Goal: Use online tool/utility: Utilize a website feature to perform a specific function

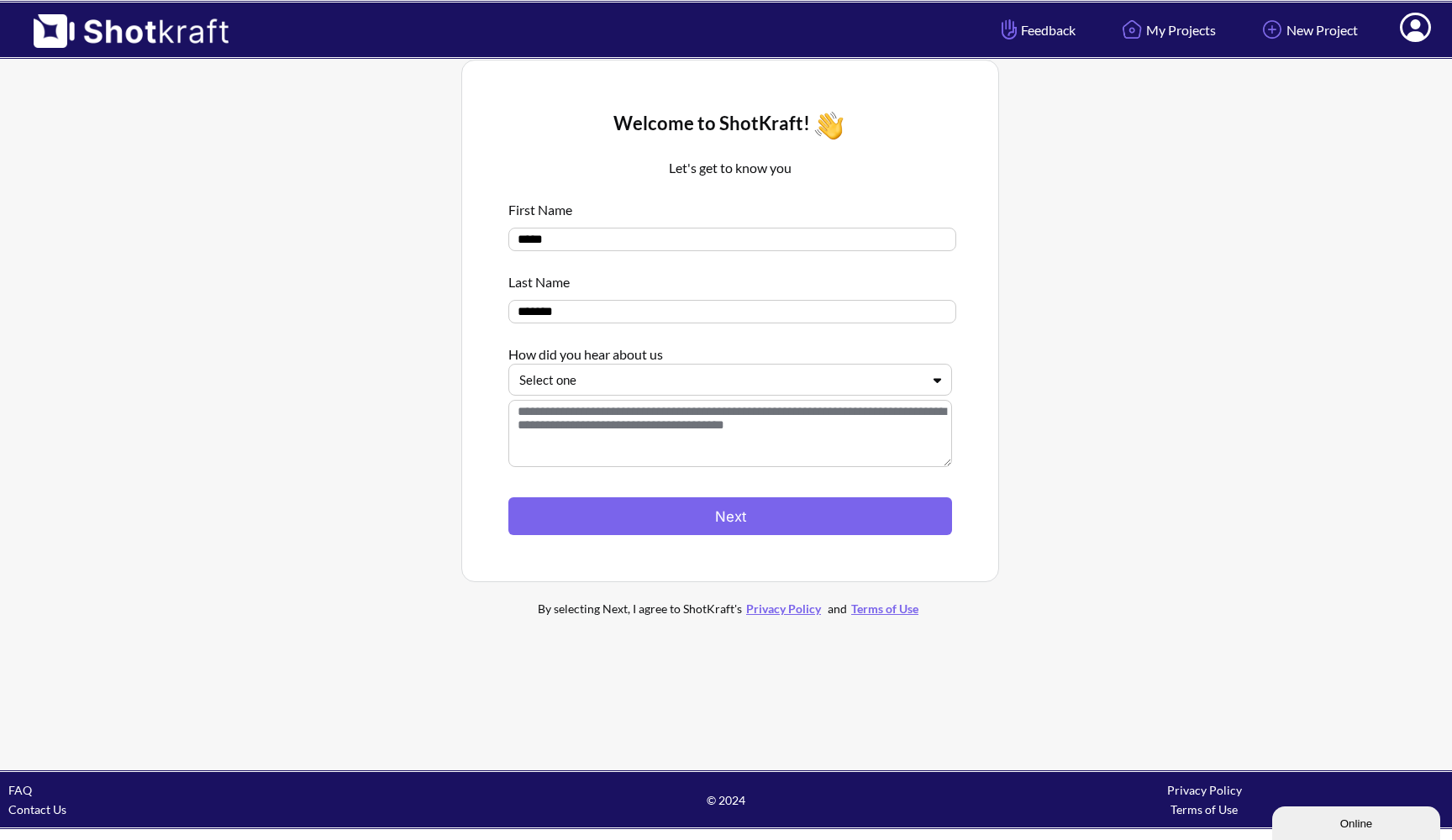
click at [910, 385] on div at bounding box center [720, 380] width 402 height 20
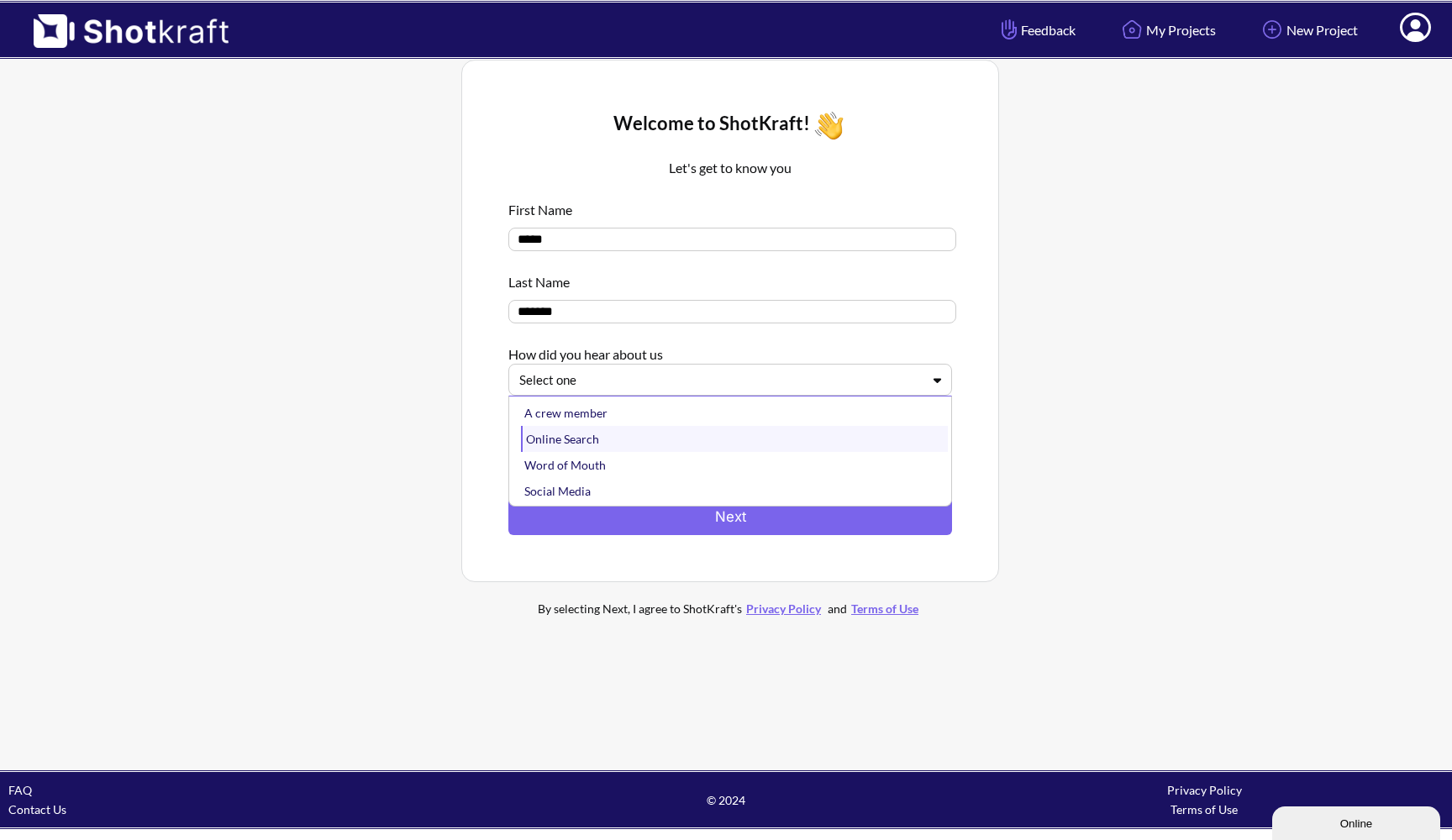
click at [650, 449] on div "Online Search" at bounding box center [734, 438] width 427 height 26
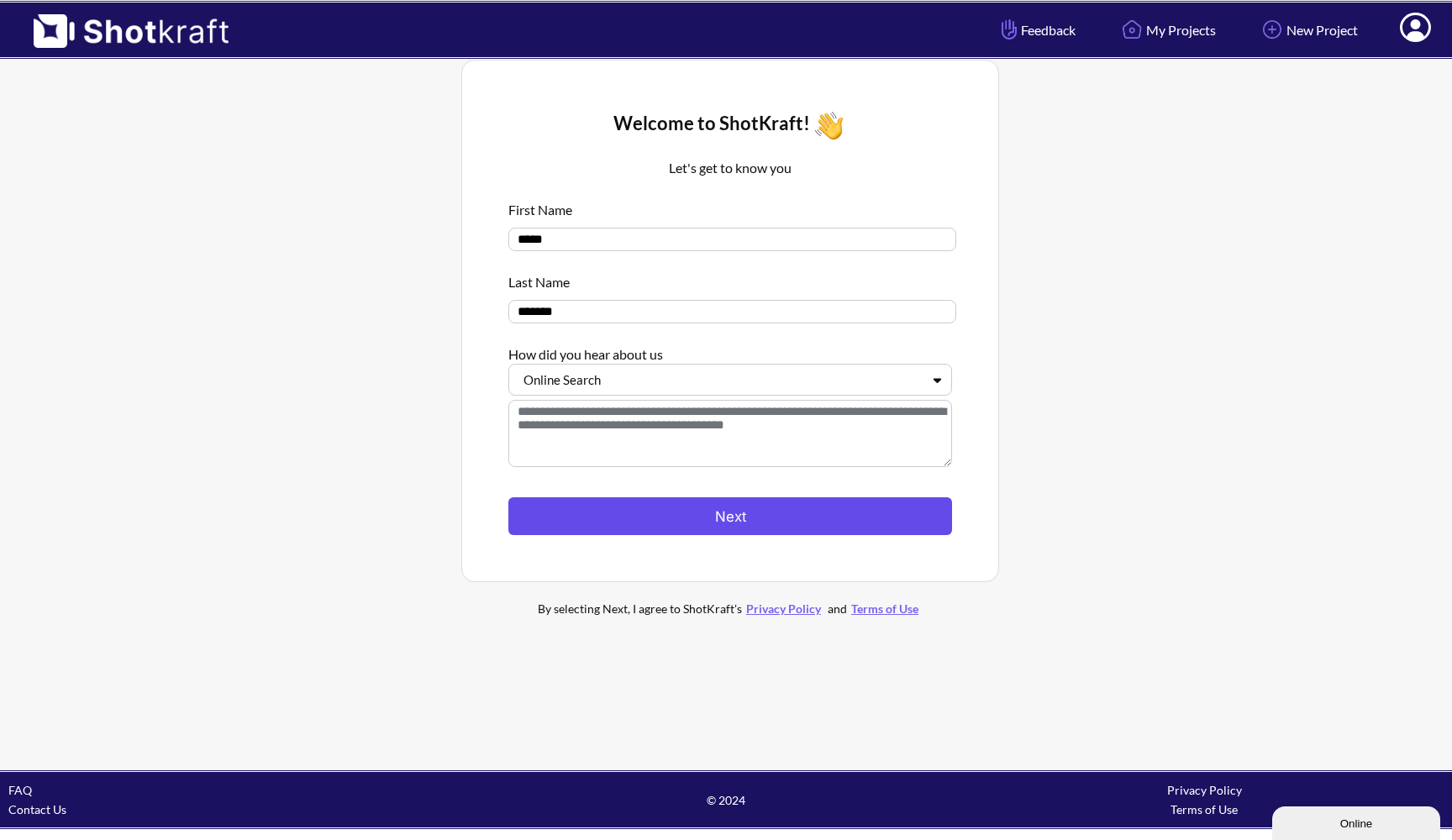
click at [672, 513] on button "Next" at bounding box center [729, 517] width 444 height 38
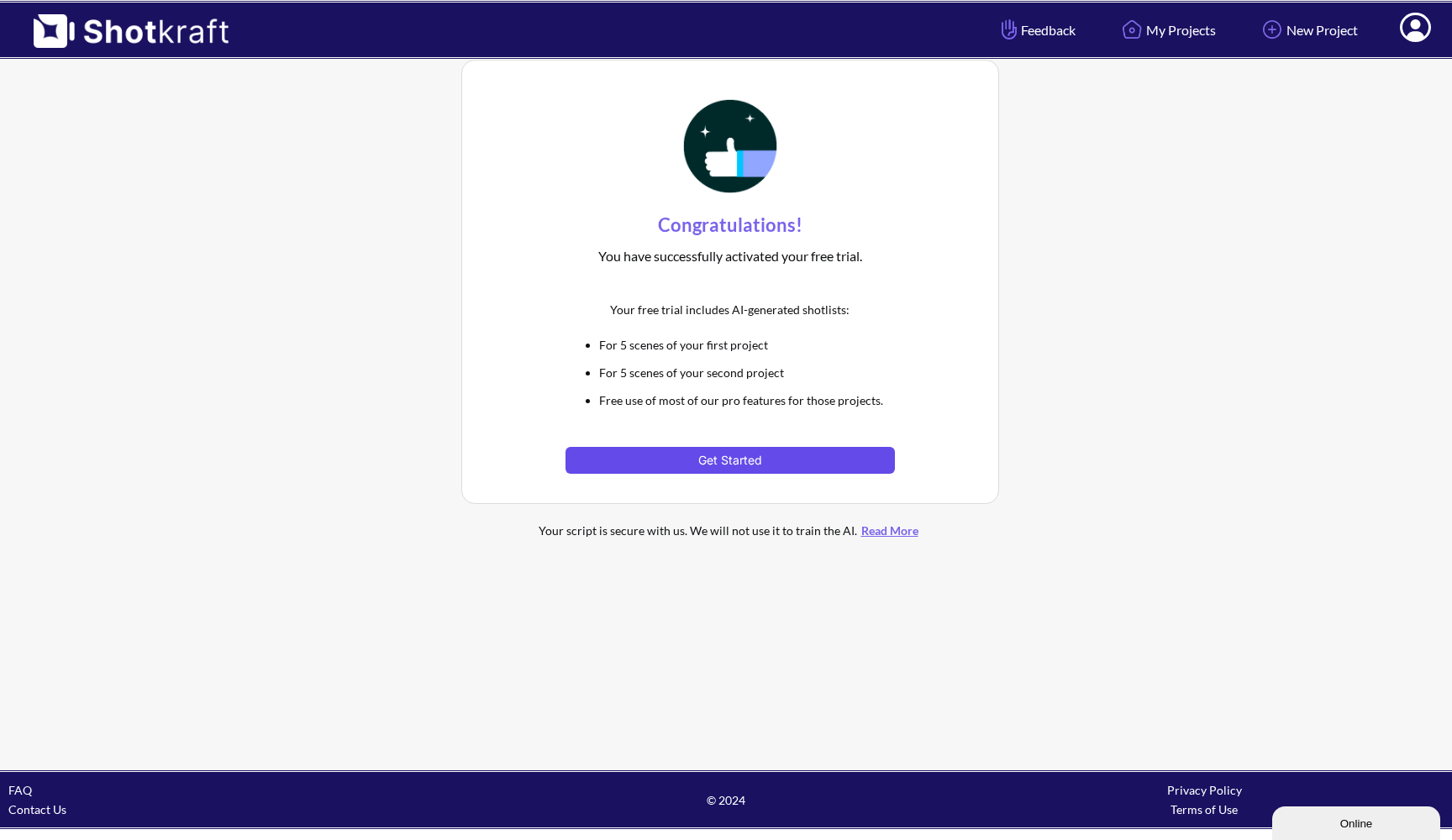
click at [720, 462] on button "Get Started" at bounding box center [729, 460] width 329 height 27
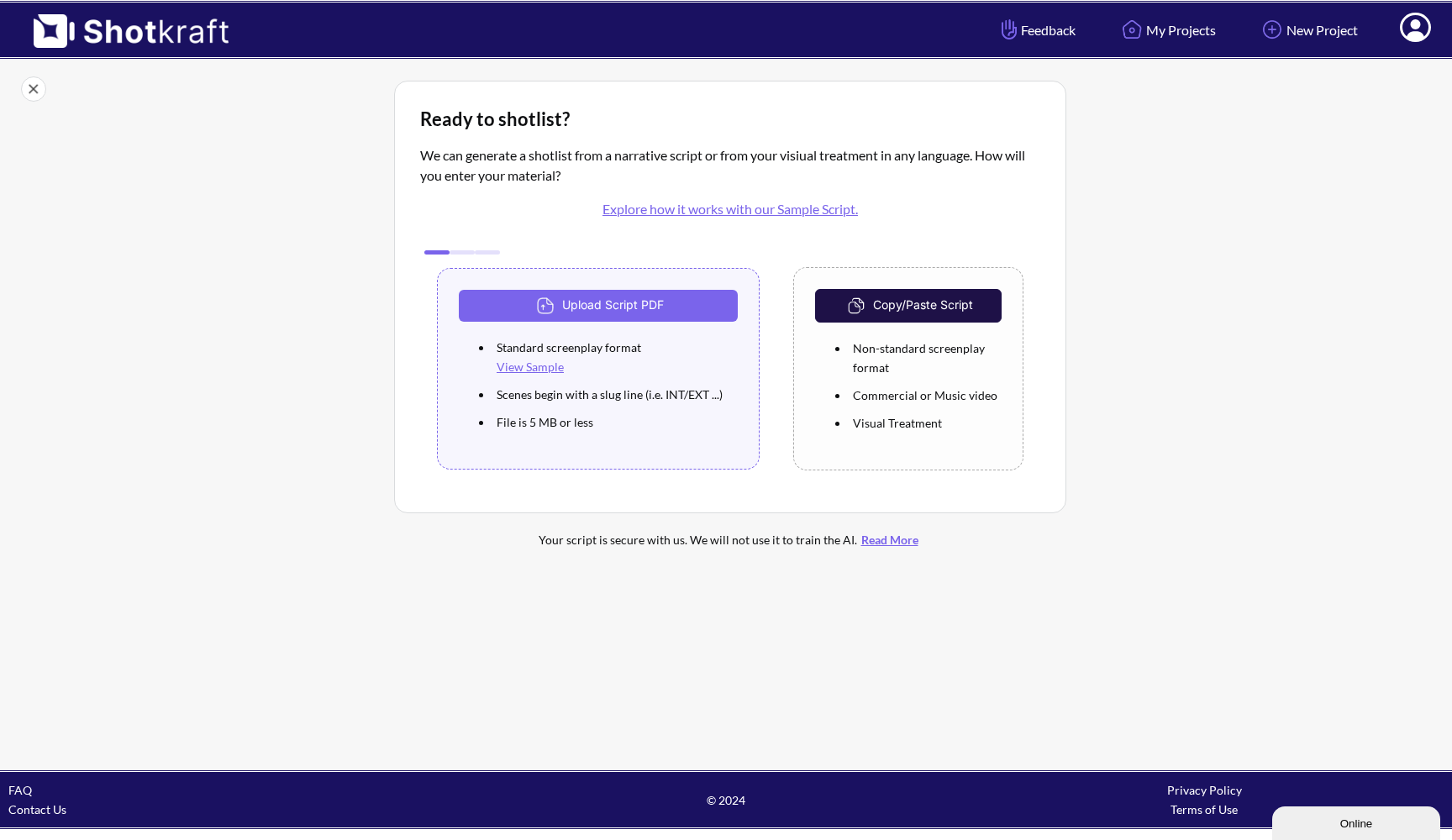
click at [461, 251] on div at bounding box center [462, 252] width 25 height 4
click at [493, 248] on div at bounding box center [462, 252] width 84 height 13
click at [581, 303] on button "Upload Script PDF" at bounding box center [597, 305] width 279 height 32
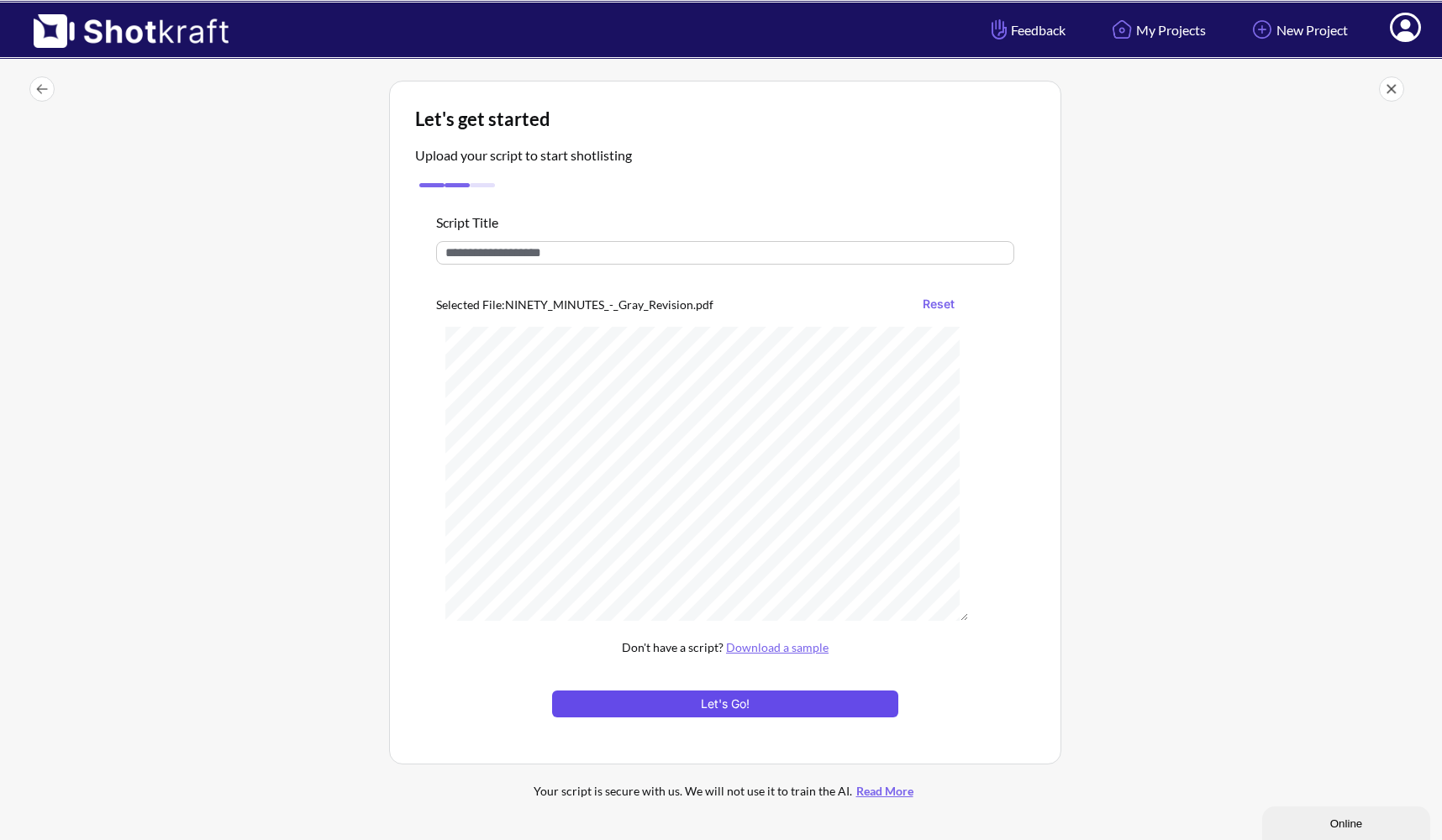
click at [697, 704] on button "Let's Go!" at bounding box center [724, 704] width 346 height 27
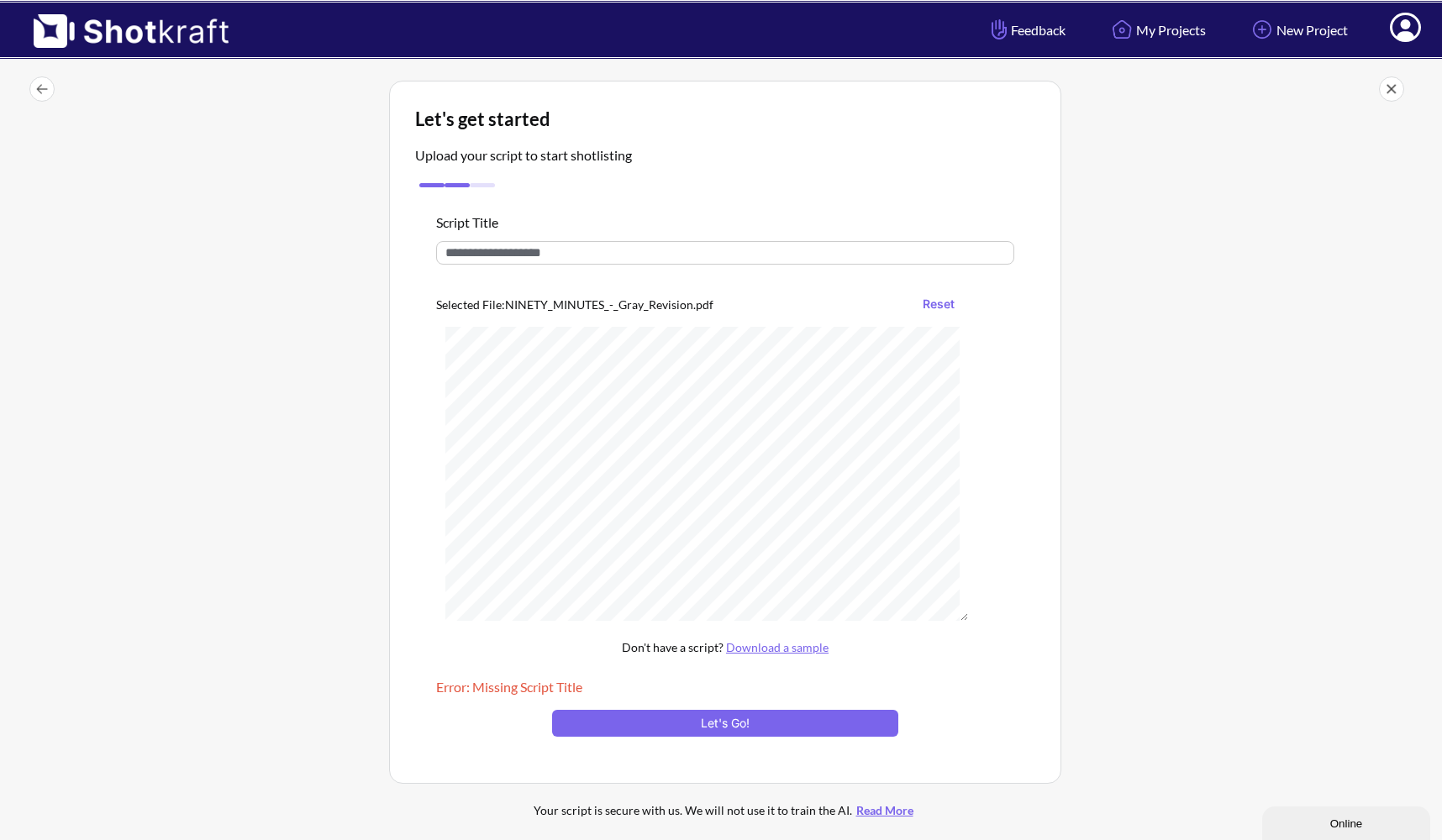
click at [760, 257] on input "text" at bounding box center [724, 252] width 578 height 23
type input "******"
click at [749, 727] on button "Let's Go!" at bounding box center [724, 722] width 346 height 27
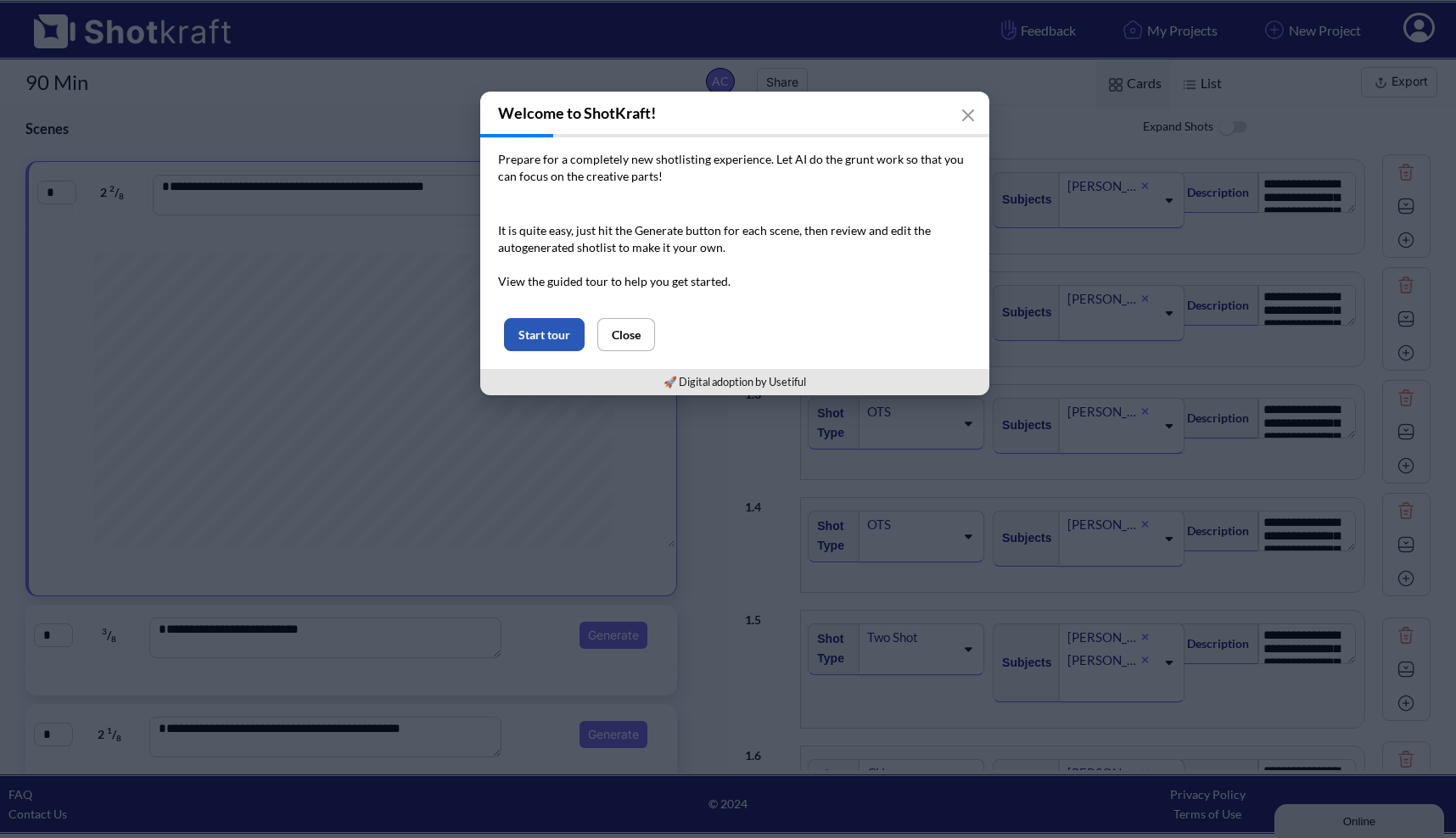
click at [570, 332] on button "Start tour" at bounding box center [543, 335] width 81 height 33
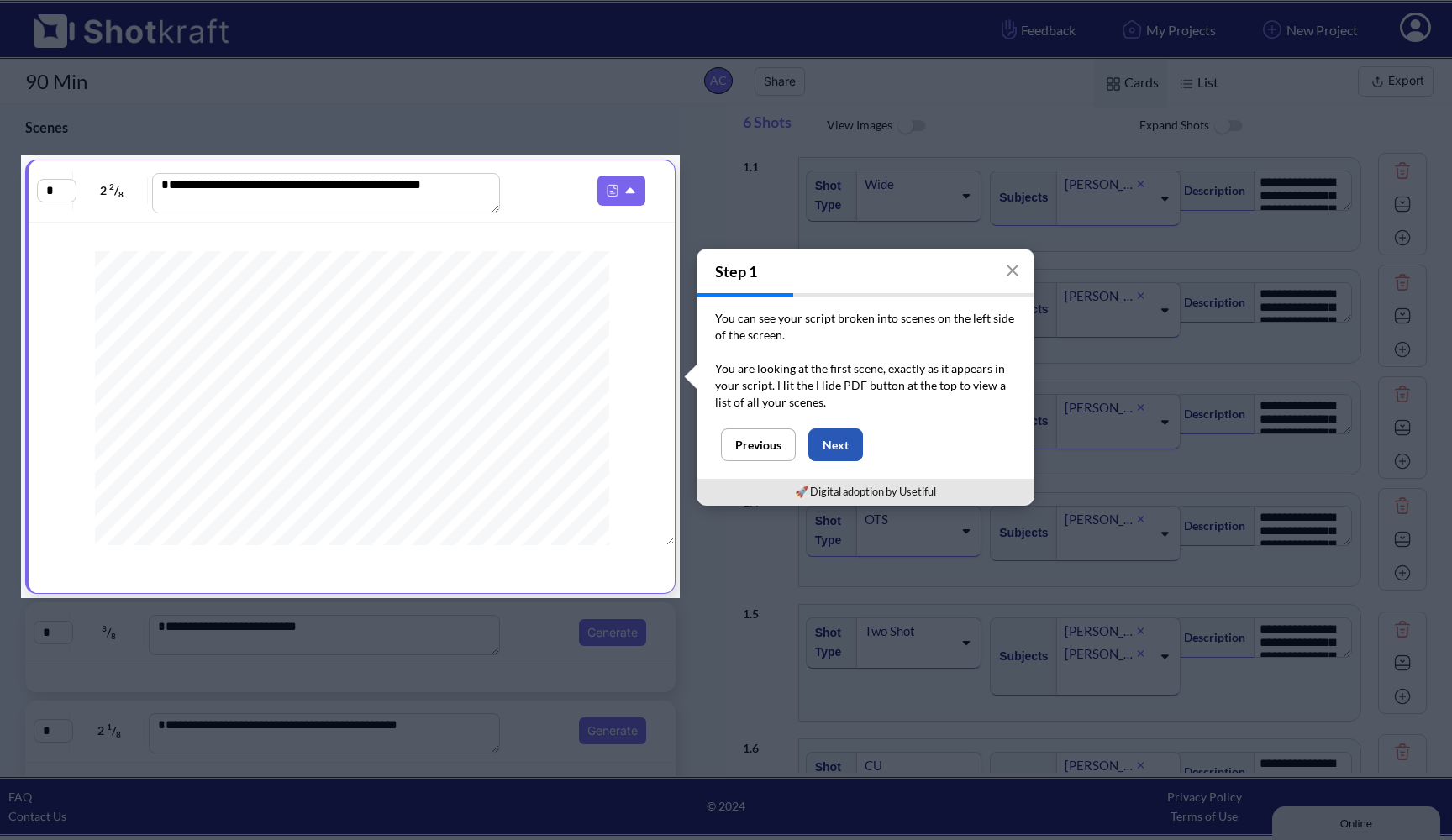
click at [848, 448] on button "Next" at bounding box center [836, 444] width 55 height 33
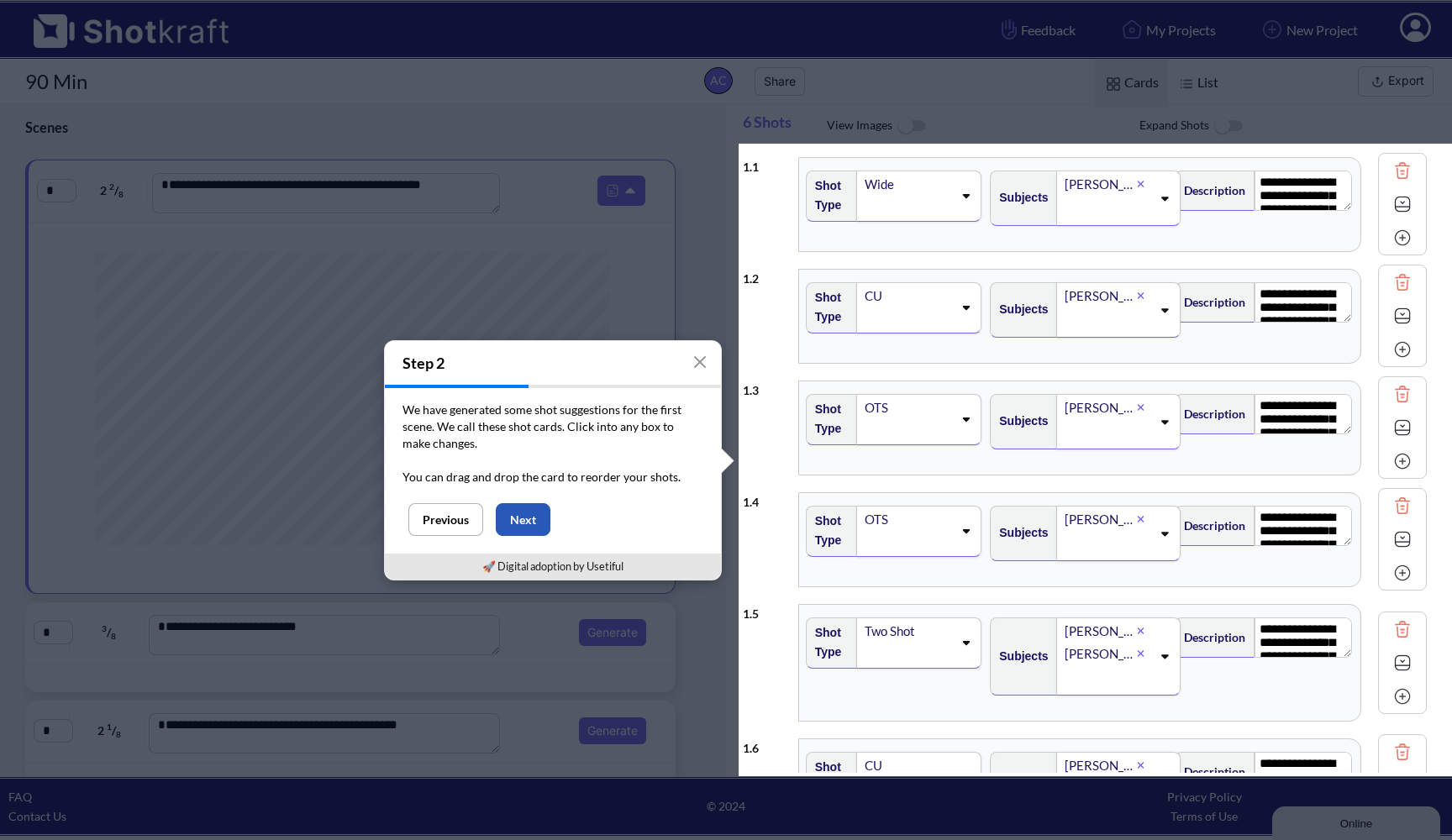
click at [536, 517] on button "Next" at bounding box center [523, 519] width 55 height 33
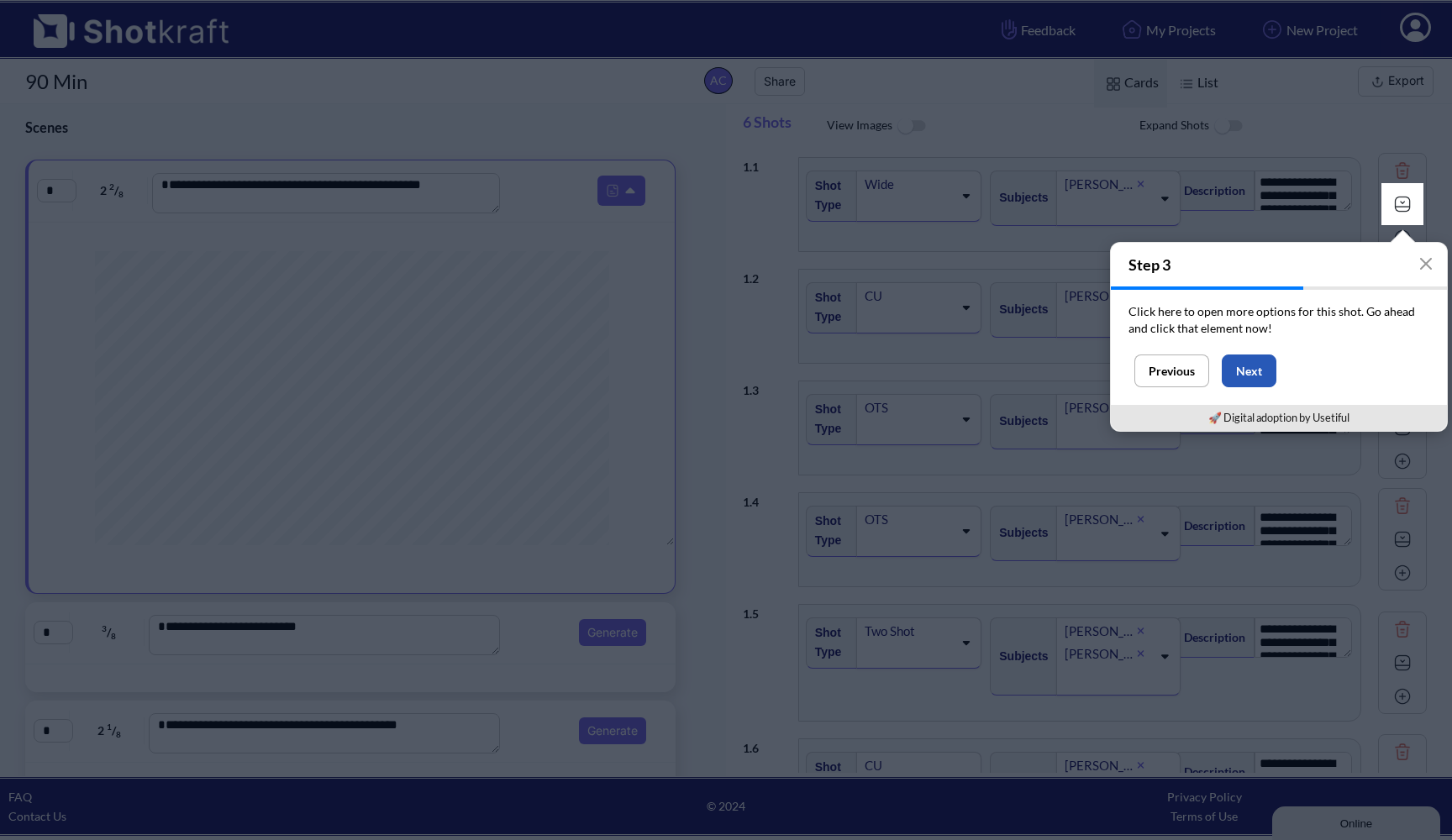
click at [1267, 373] on button "Next" at bounding box center [1249, 371] width 55 height 33
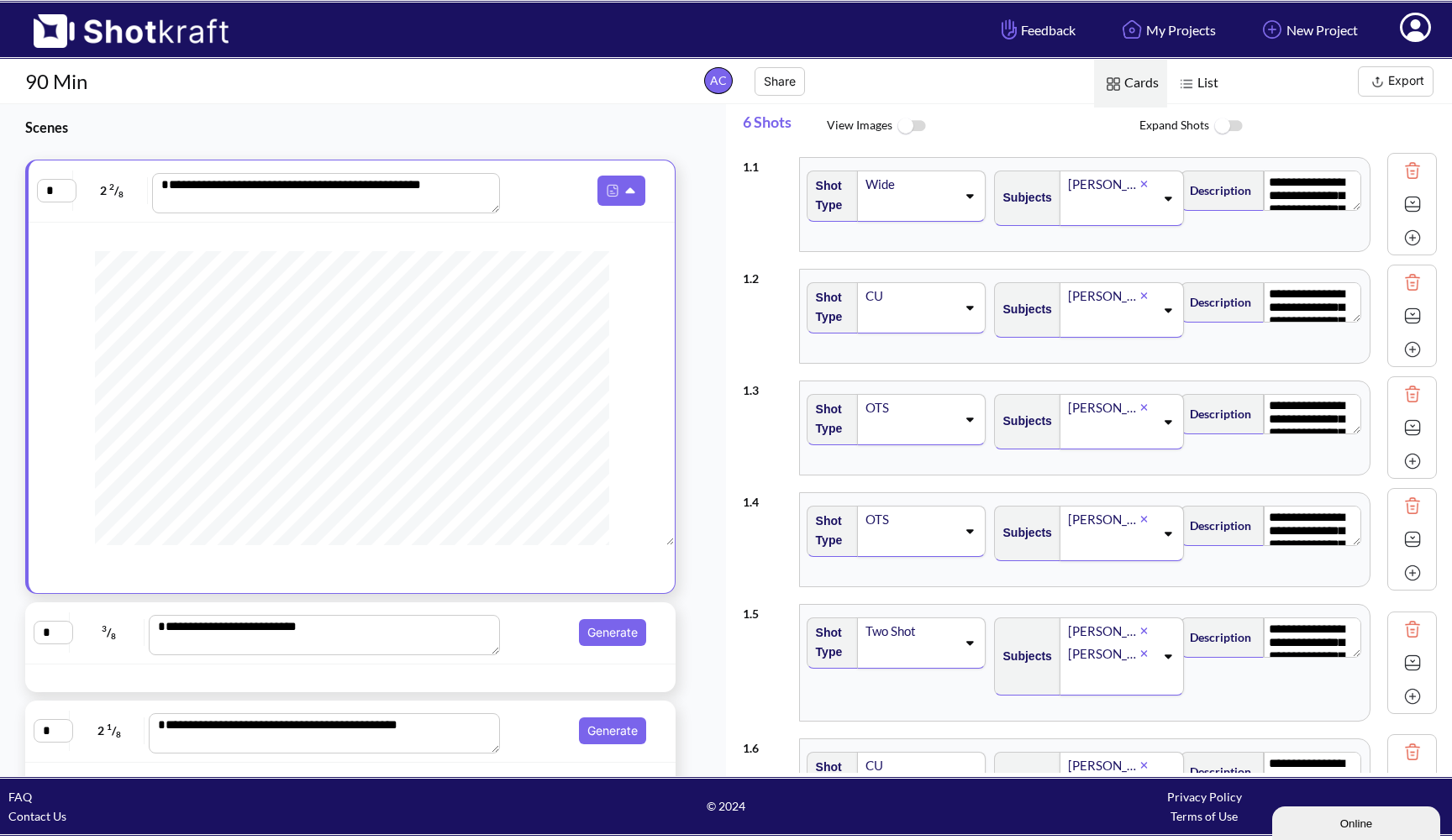
click at [1406, 205] on img at bounding box center [1412, 203] width 25 height 25
